Goal: Task Accomplishment & Management: Use online tool/utility

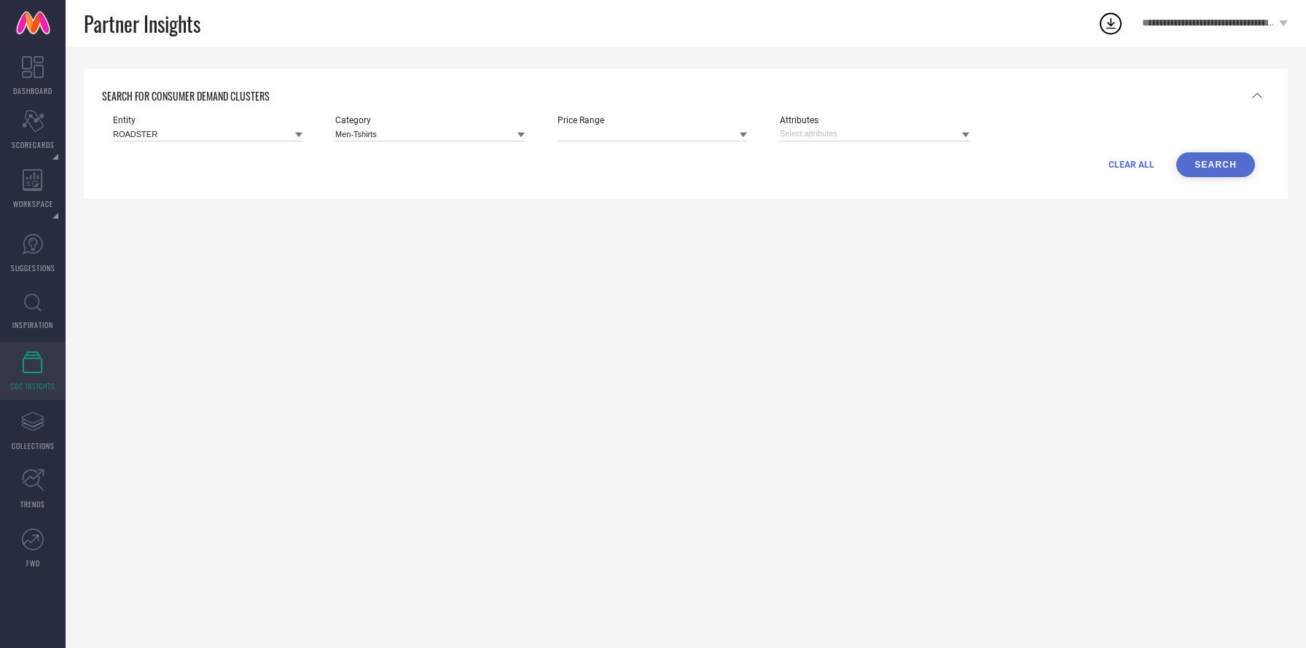
click at [34, 377] on link "CDC INSIGHTS" at bounding box center [33, 371] width 66 height 58
click at [660, 131] on input at bounding box center [652, 133] width 189 height 15
click at [1211, 24] on span "**********" at bounding box center [1208, 23] width 133 height 12
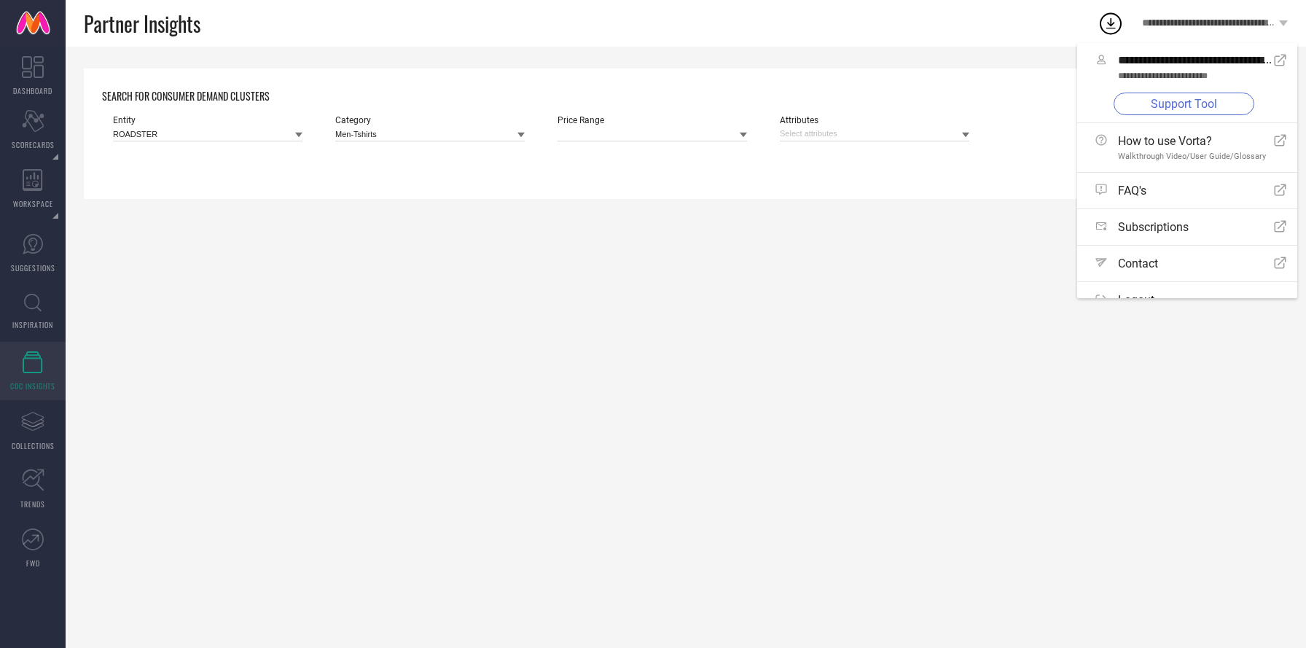
click at [1191, 103] on link "Support Tool" at bounding box center [1184, 104] width 141 height 23
click at [1224, 101] on link "Support Tool" at bounding box center [1184, 104] width 141 height 23
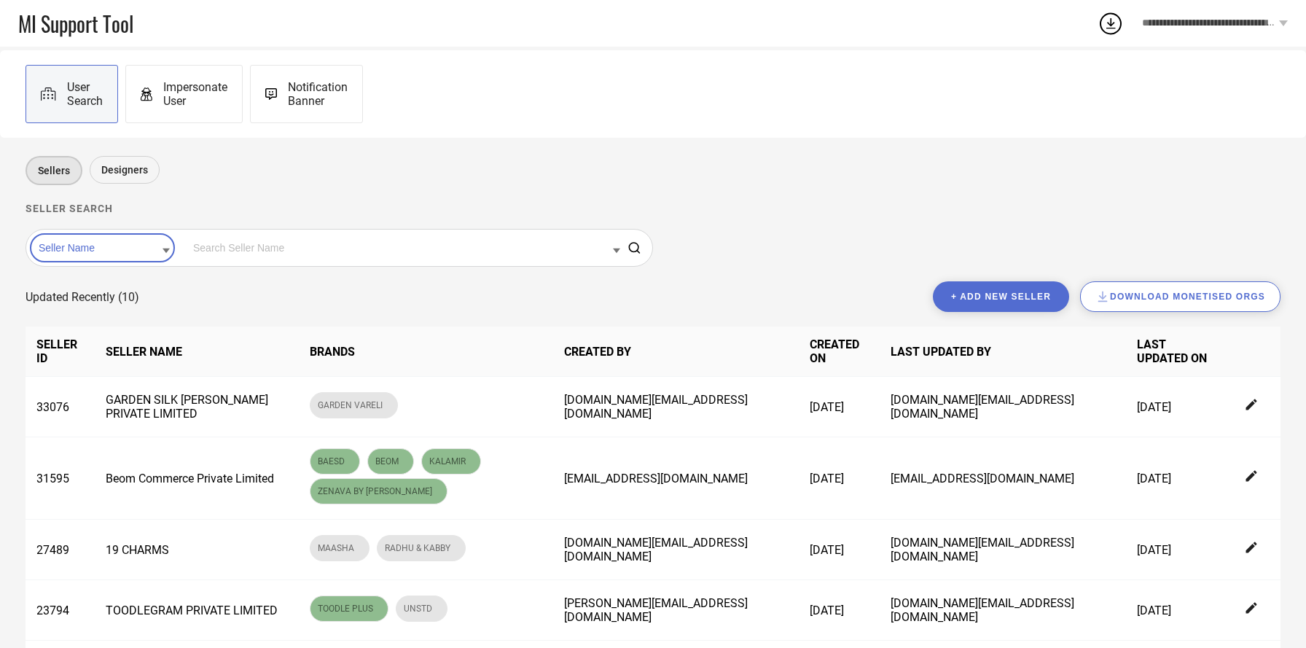
click at [211, 235] on div "Seller Name" at bounding box center [339, 247] width 619 height 29
click at [212, 252] on input at bounding box center [404, 247] width 431 height 19
type input "redw"
click at [220, 266] on span "Redwood International" at bounding box center [241, 270] width 89 height 10
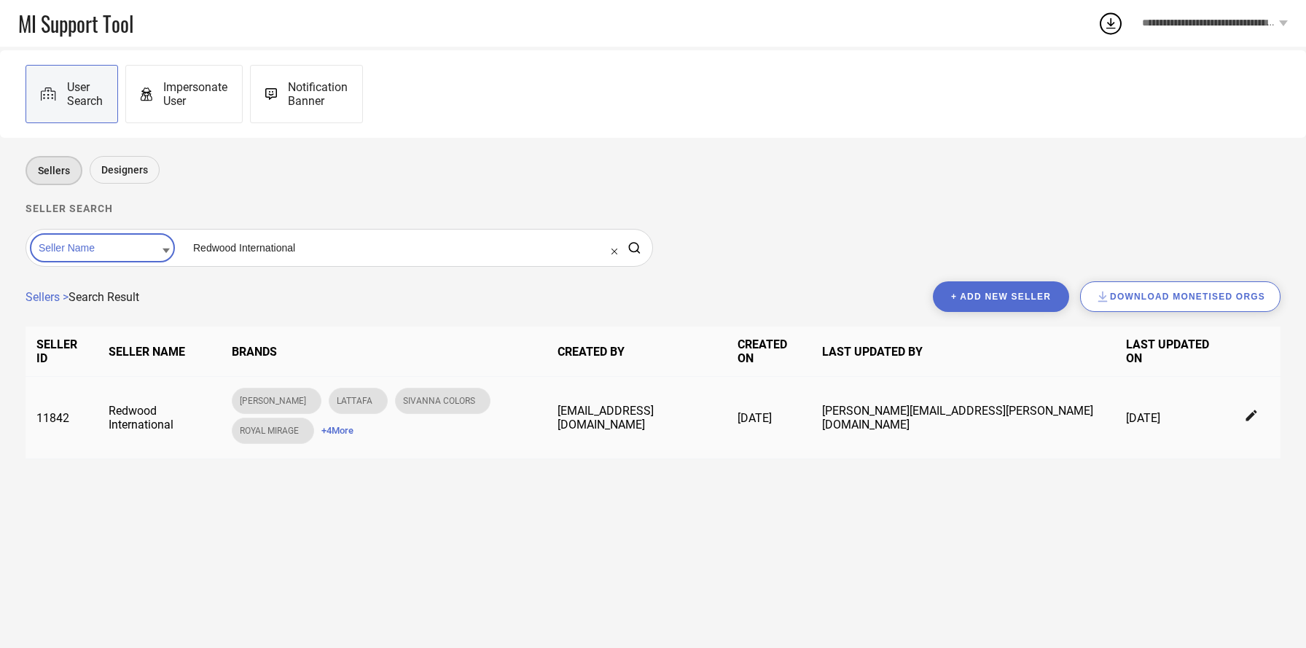
click at [353, 425] on span "+ 4 More" at bounding box center [337, 430] width 32 height 11
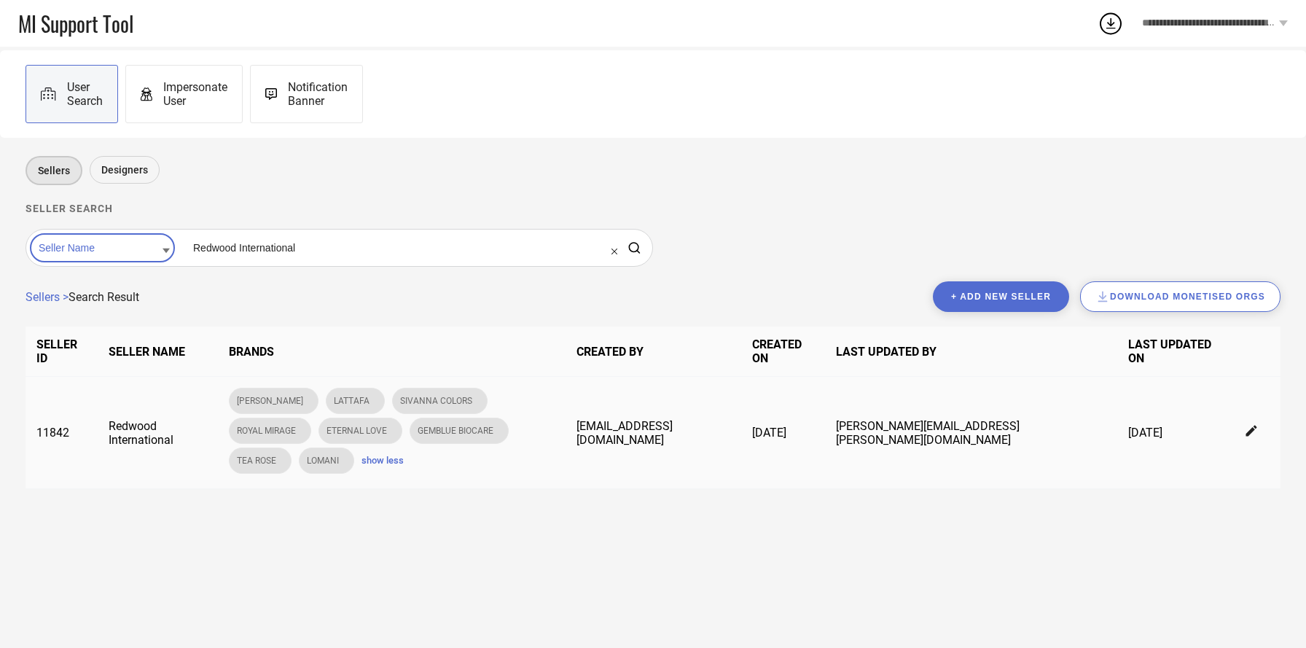
click at [1249, 425] on icon at bounding box center [1251, 430] width 11 height 11
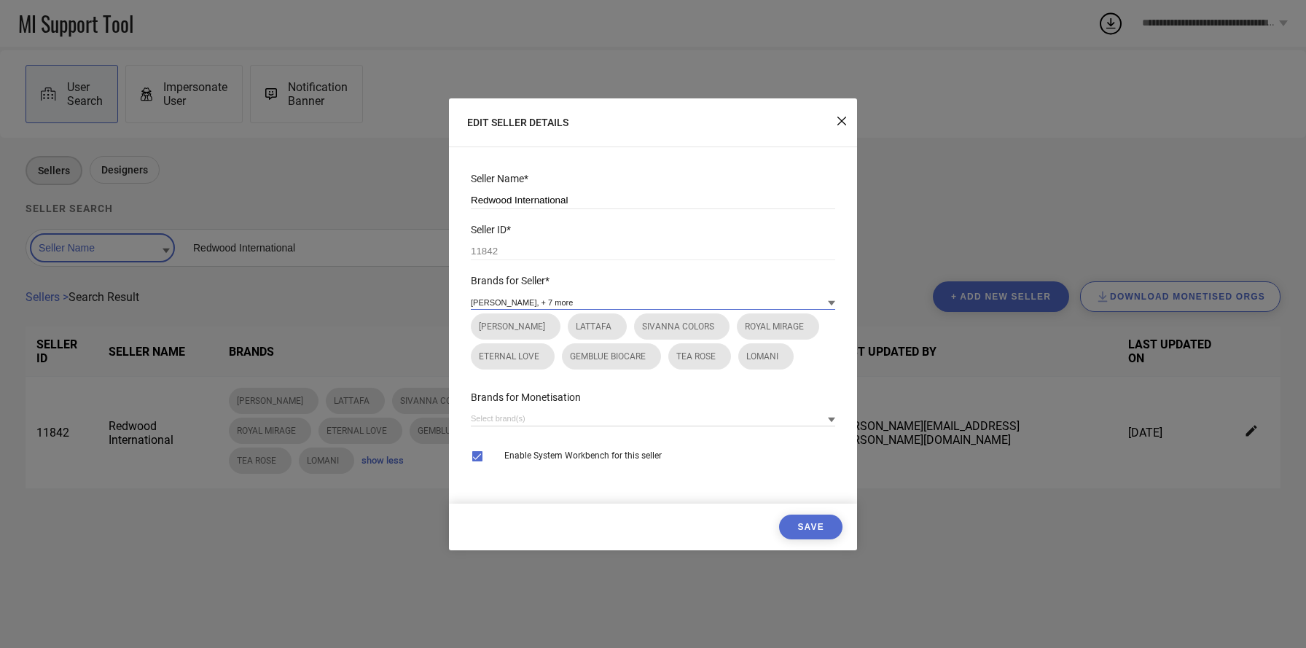
click at [685, 304] on input at bounding box center [653, 301] width 364 height 15
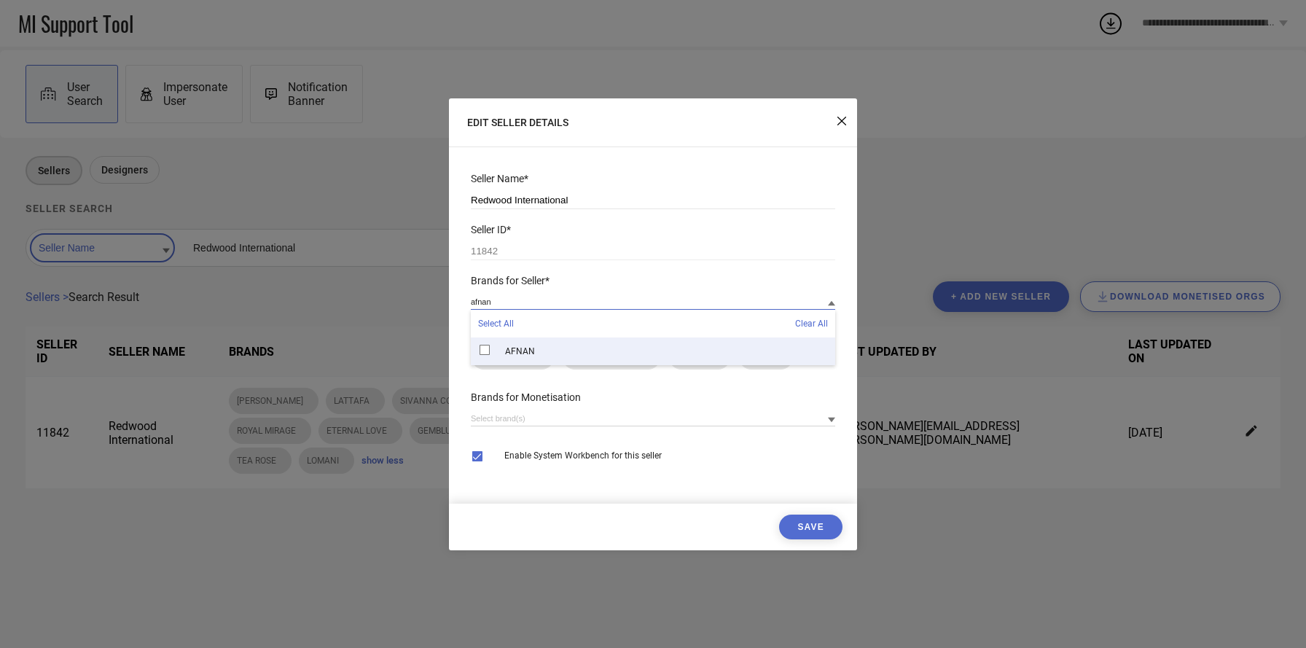
type input "afnan"
click at [627, 347] on div "AFNAN" at bounding box center [653, 351] width 364 height 28
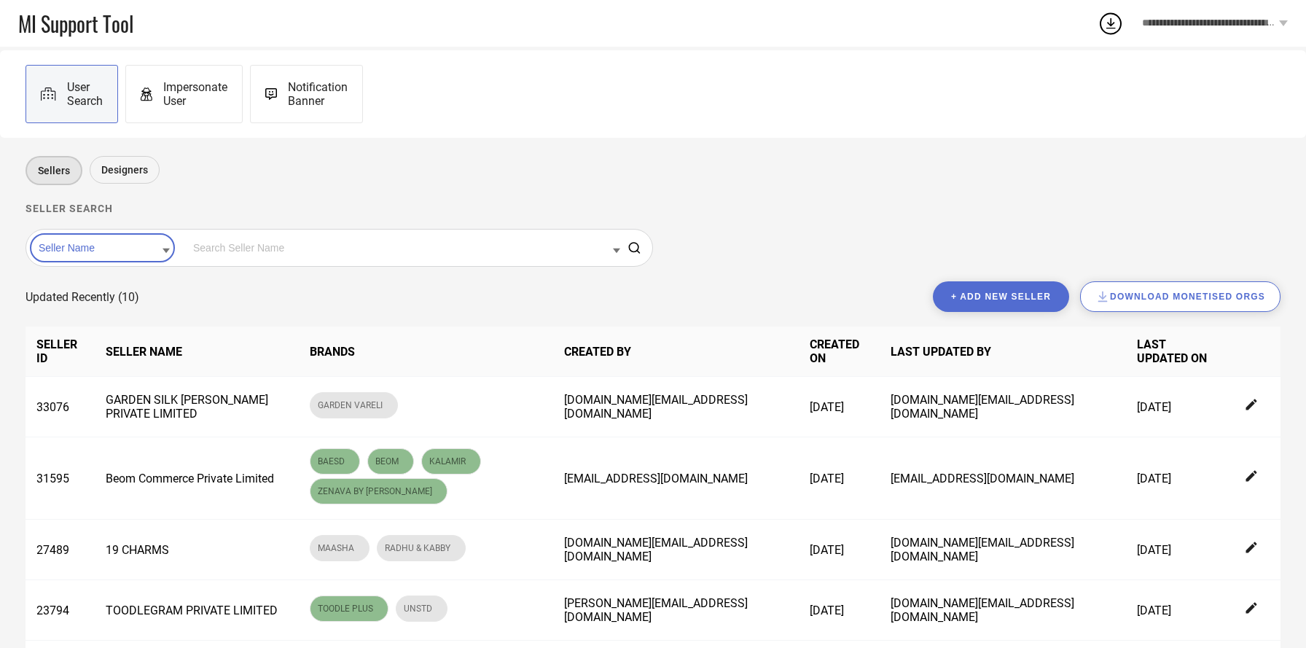
click at [196, 253] on input at bounding box center [404, 247] width 431 height 19
type input "redwoo"
click at [213, 275] on div "Redwood International" at bounding box center [404, 269] width 431 height 25
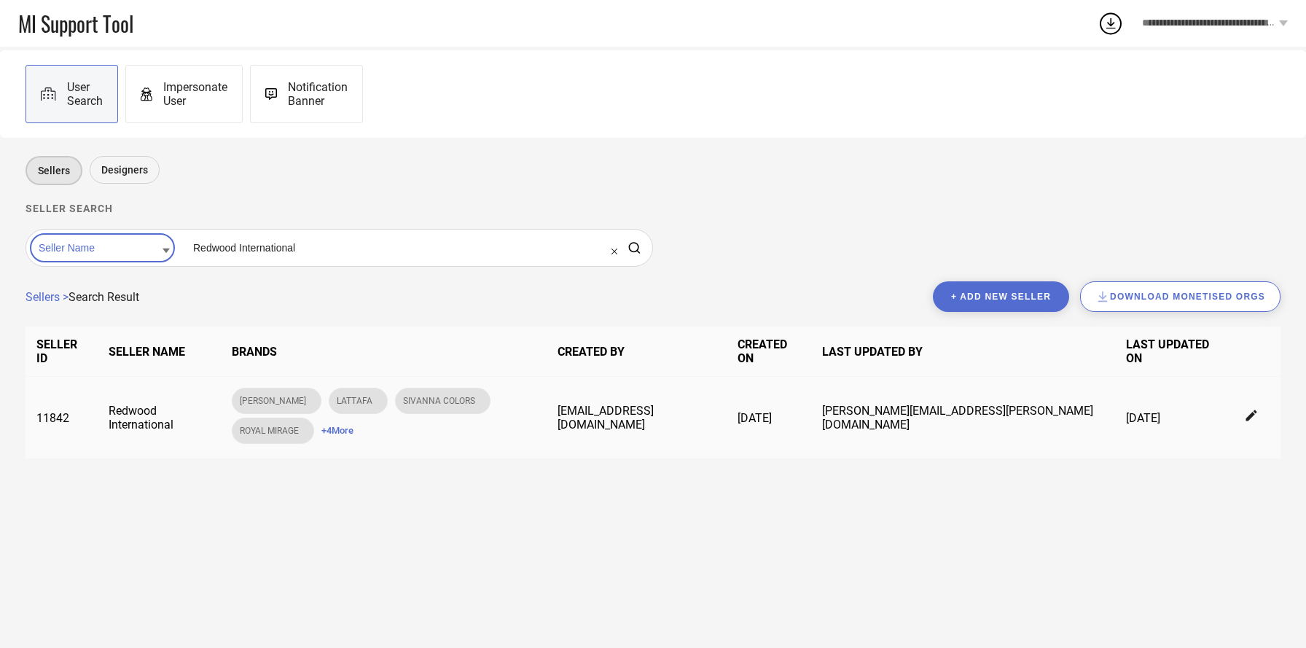
click at [353, 425] on span "+ 4 More" at bounding box center [337, 430] width 32 height 11
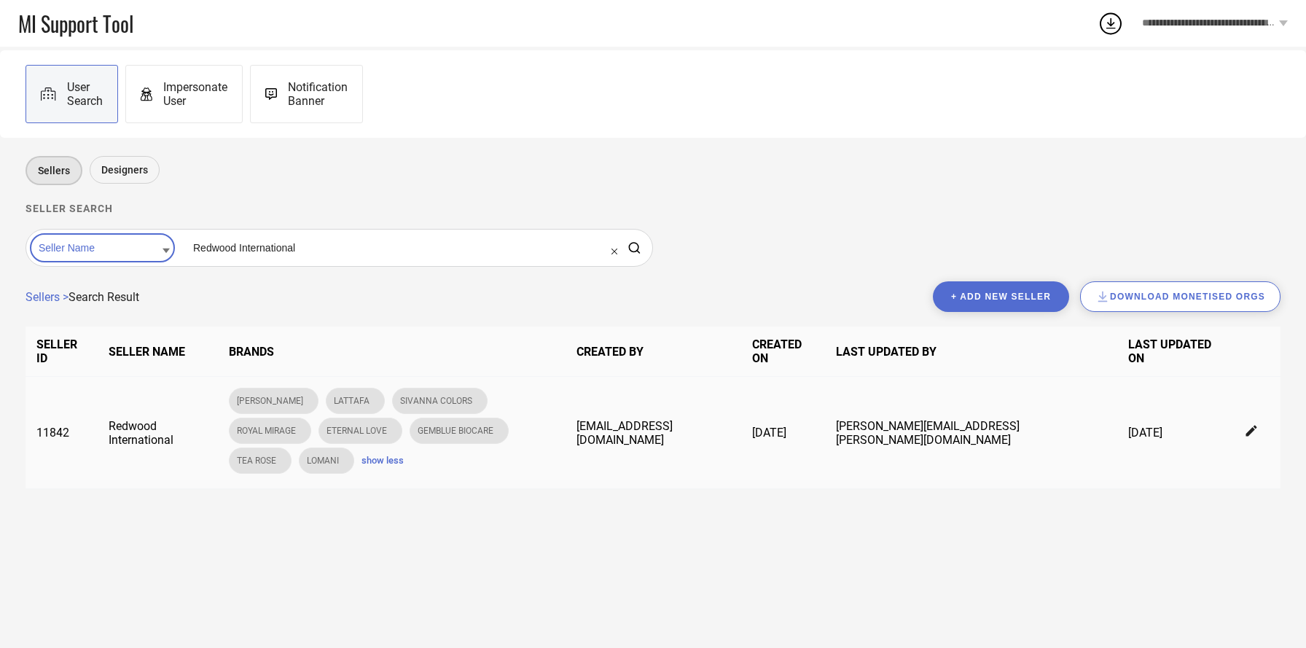
click at [1254, 425] on icon at bounding box center [1252, 431] width 13 height 13
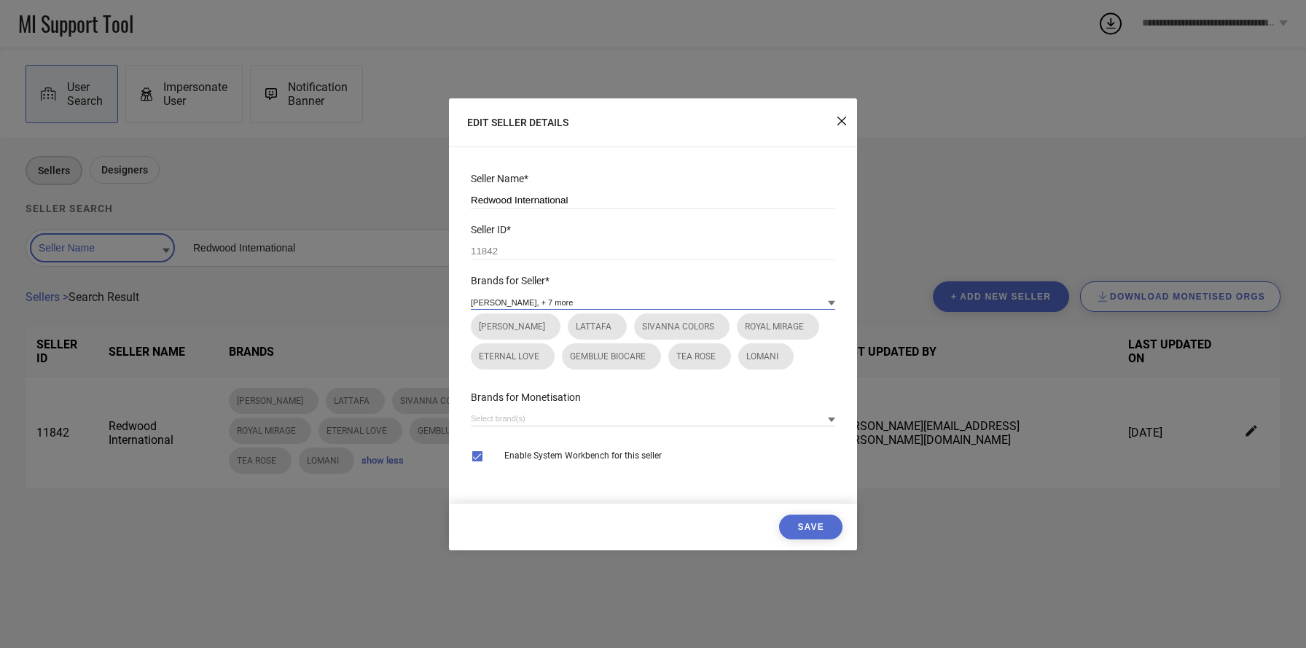
click at [600, 300] on input at bounding box center [653, 301] width 364 height 15
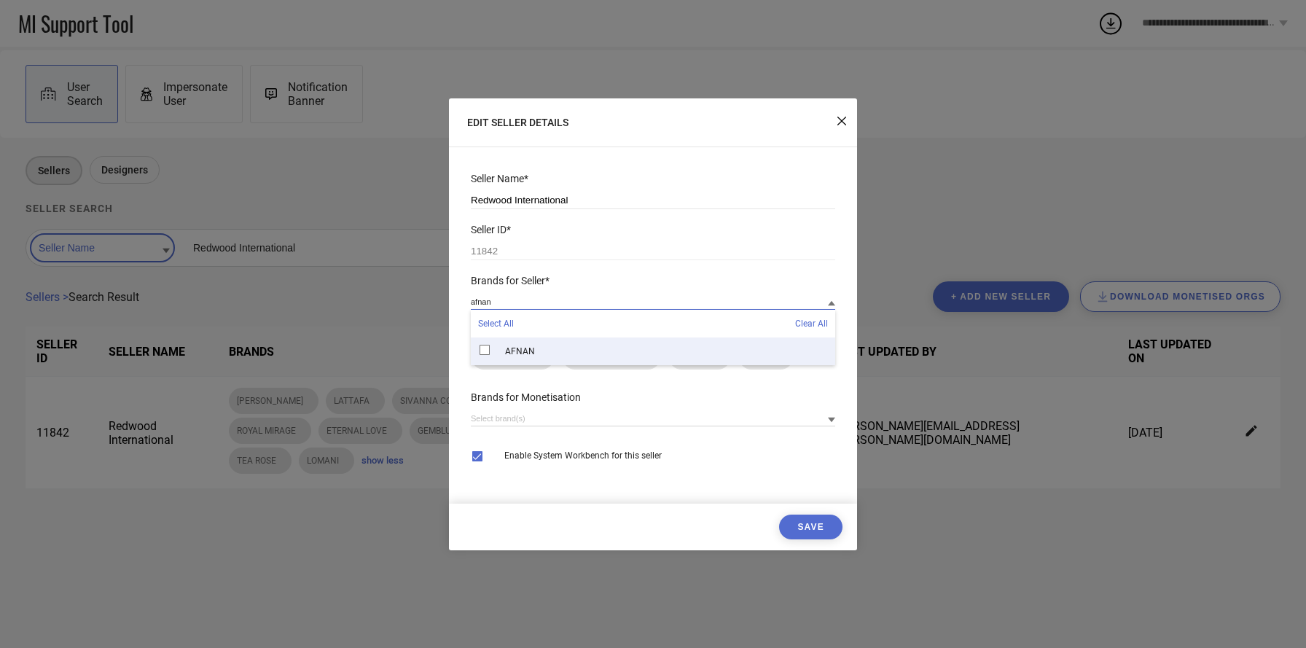
type input "afnan"
click at [566, 358] on div "AFNAN" at bounding box center [653, 351] width 364 height 28
